Goal: Task Accomplishment & Management: Complete application form

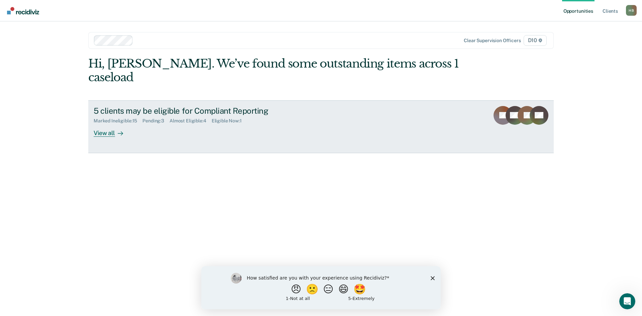
click at [109, 124] on div "View all" at bounding box center [112, 130] width 37 height 13
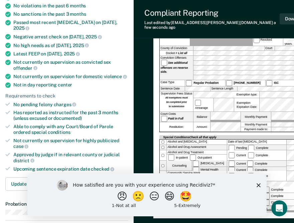
scroll to position [100, 0]
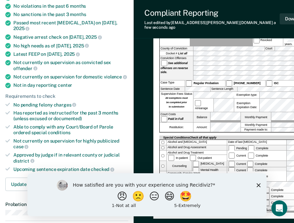
click at [258, 186] on polygon "Close survey" at bounding box center [259, 185] width 4 height 4
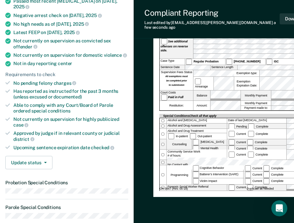
scroll to position [134, 0]
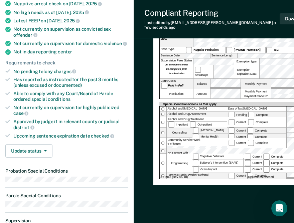
drag, startPoint x: 219, startPoint y: 159, endPoint x: 243, endPoint y: 161, distance: 23.5
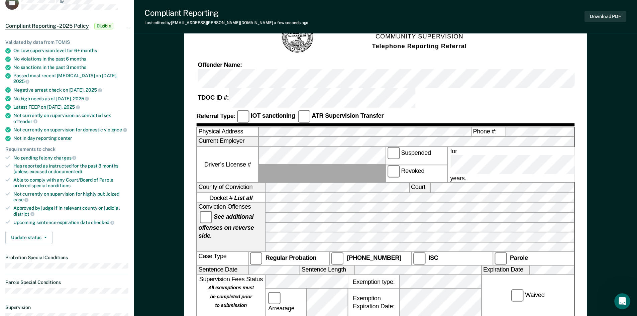
scroll to position [0, 0]
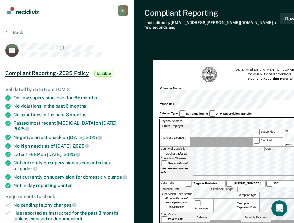
drag, startPoint x: 145, startPoint y: 162, endPoint x: 140, endPoint y: 159, distance: 6.0
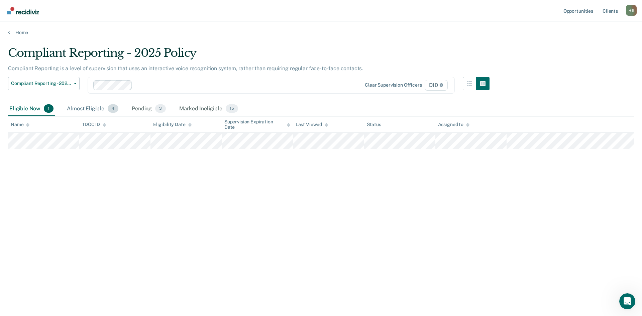
click at [104, 110] on div "Almost Eligible 4" at bounding box center [93, 109] width 54 height 15
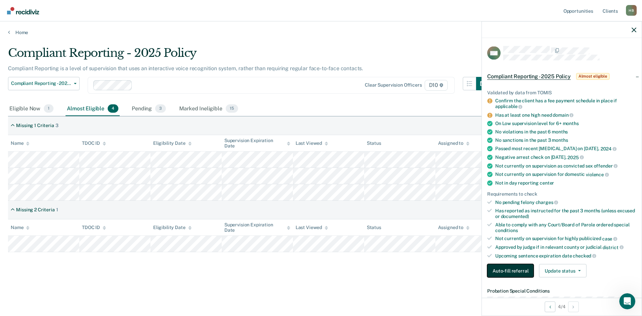
click at [514, 269] on button "Auto-fill referral" at bounding box center [510, 270] width 47 height 13
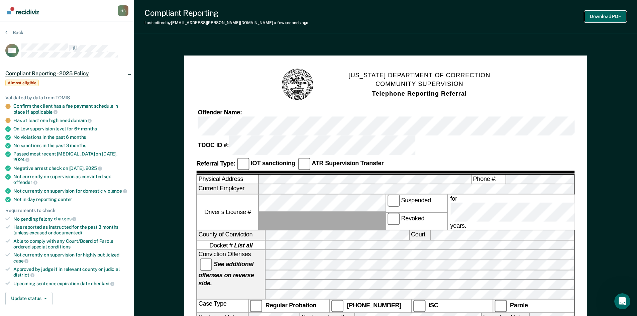
click at [592, 15] on button "Download PDF" at bounding box center [606, 16] width 42 height 11
